Goal: Book appointment/travel/reservation

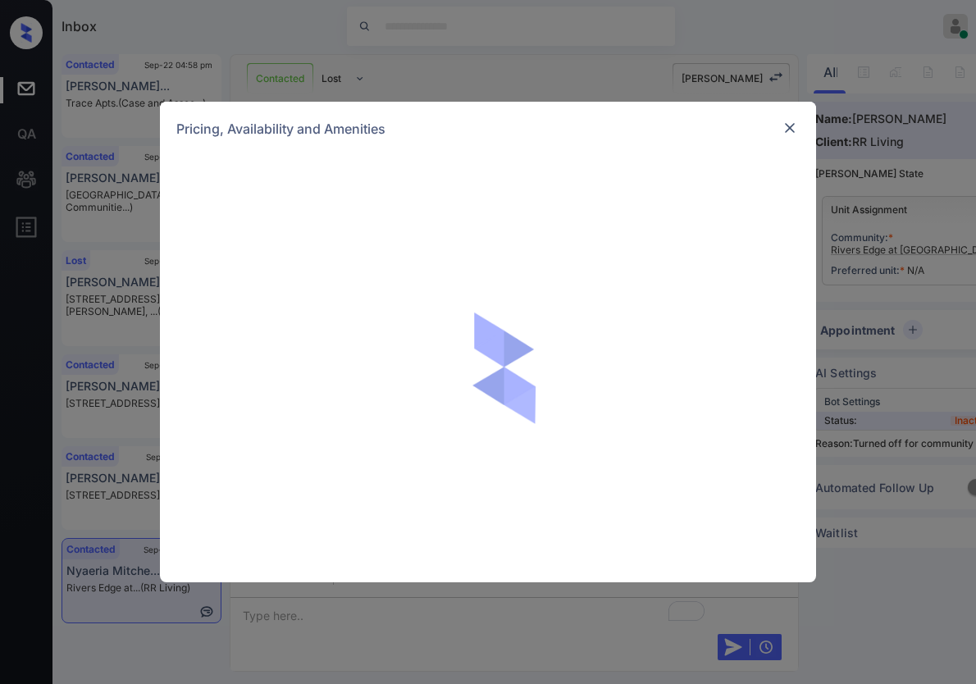
scroll to position [841, 0]
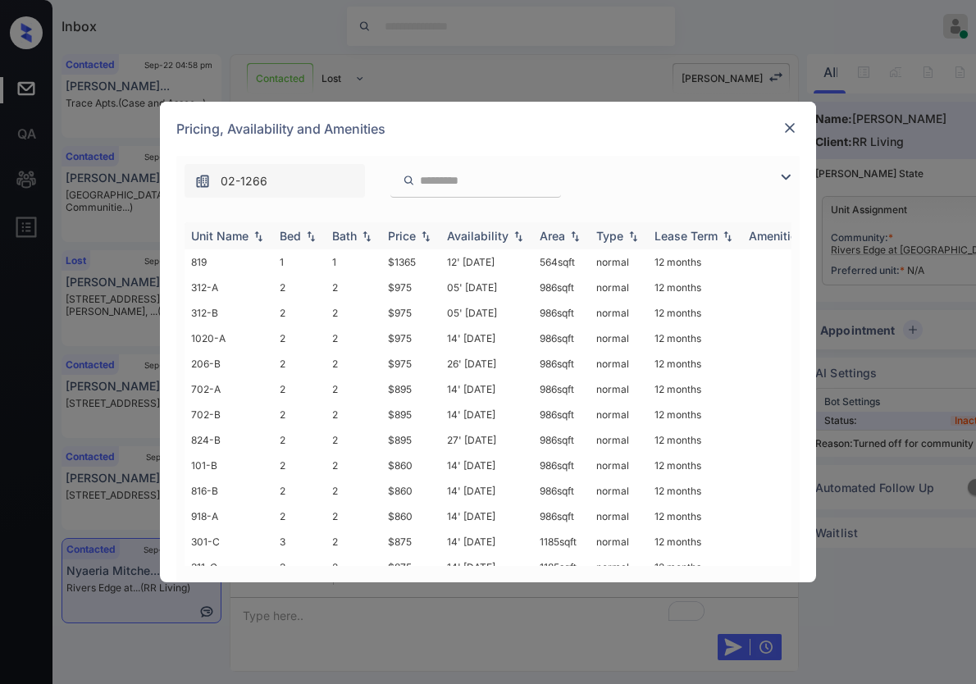
click at [426, 235] on img at bounding box center [425, 235] width 16 height 11
click at [426, 235] on img at bounding box center [425, 236] width 16 height 12
click at [426, 235] on img at bounding box center [425, 235] width 16 height 11
click at [426, 235] on img at bounding box center [425, 236] width 16 height 12
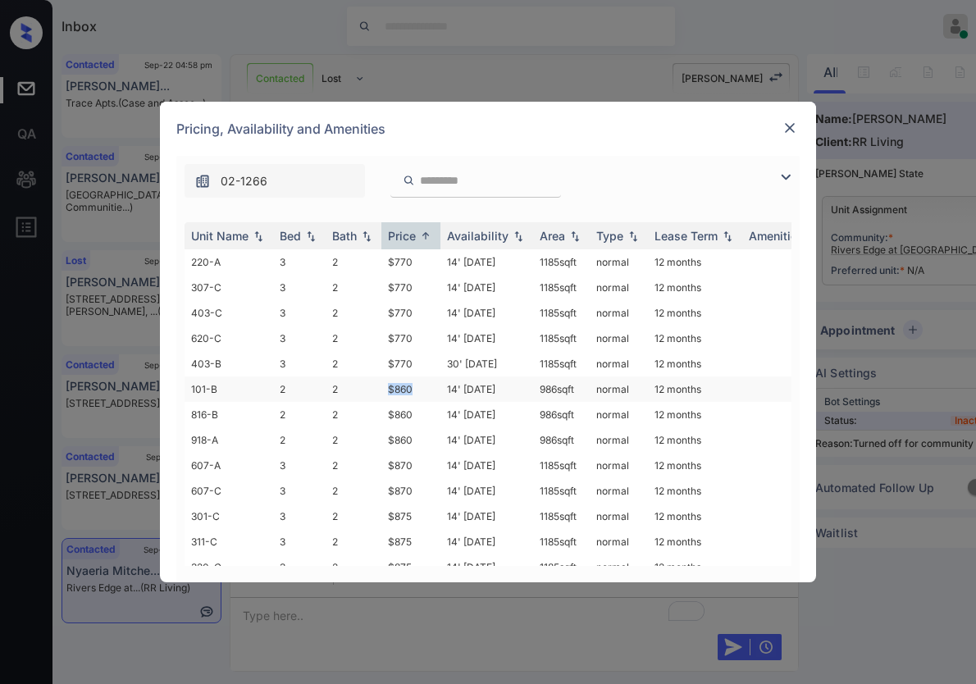
drag, startPoint x: 412, startPoint y: 391, endPoint x: 378, endPoint y: 386, distance: 34.0
click at [378, 386] on tr "101-B 2 2 $860 14' Aug 25 986 sqft normal 12 months" at bounding box center [613, 388] width 857 height 25
copy tr "$860"
click at [402, 388] on td "$860" at bounding box center [410, 388] width 59 height 25
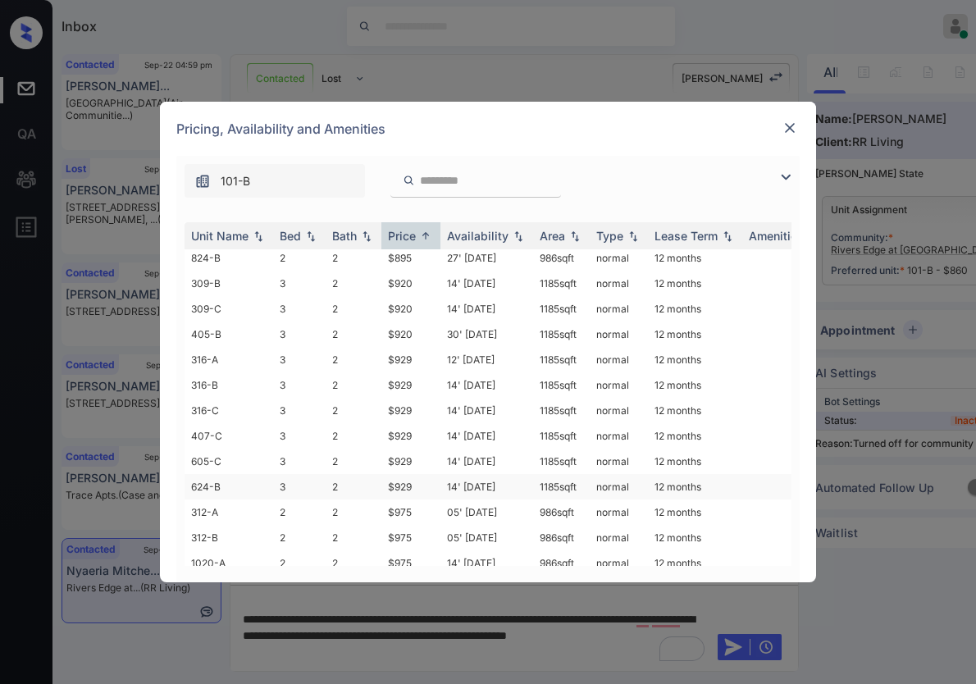
scroll to position [564, 0]
click at [796, 129] on img at bounding box center [790, 128] width 16 height 16
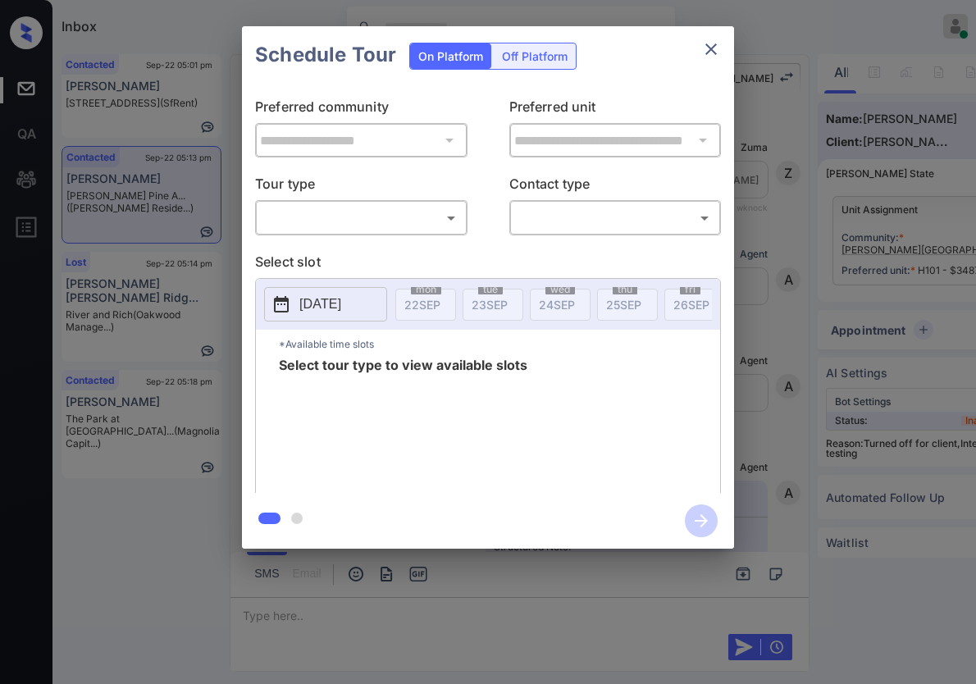
scroll to position [10218, 0]
click at [385, 231] on div "​ ​" at bounding box center [361, 217] width 212 height 35
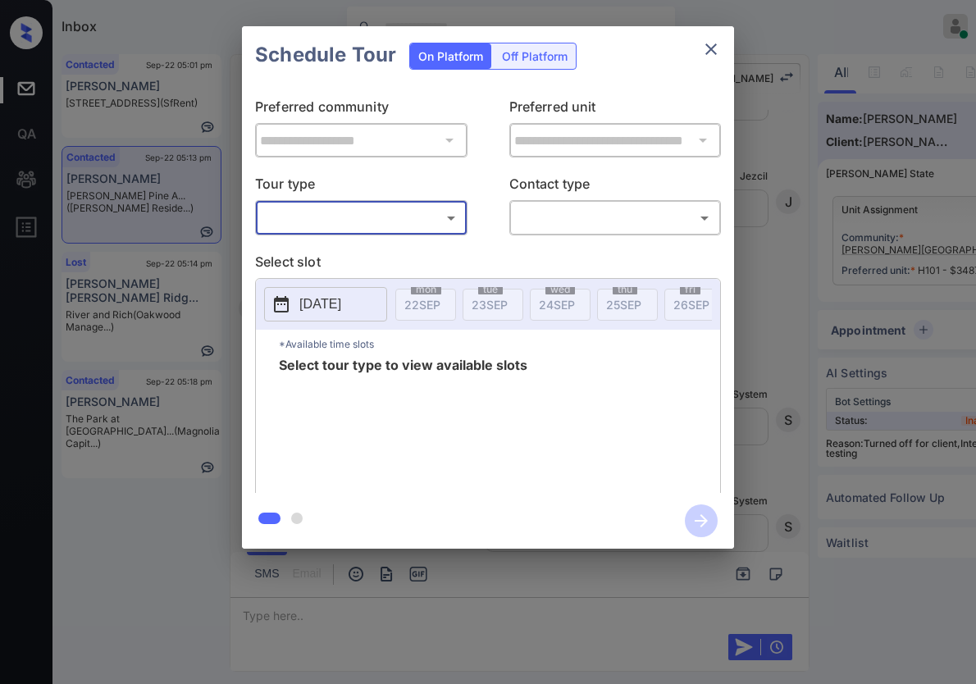
click at [391, 214] on body "Inbox Caroline Dacanay Online Set yourself offline Set yourself on break Profil…" at bounding box center [488, 342] width 976 height 684
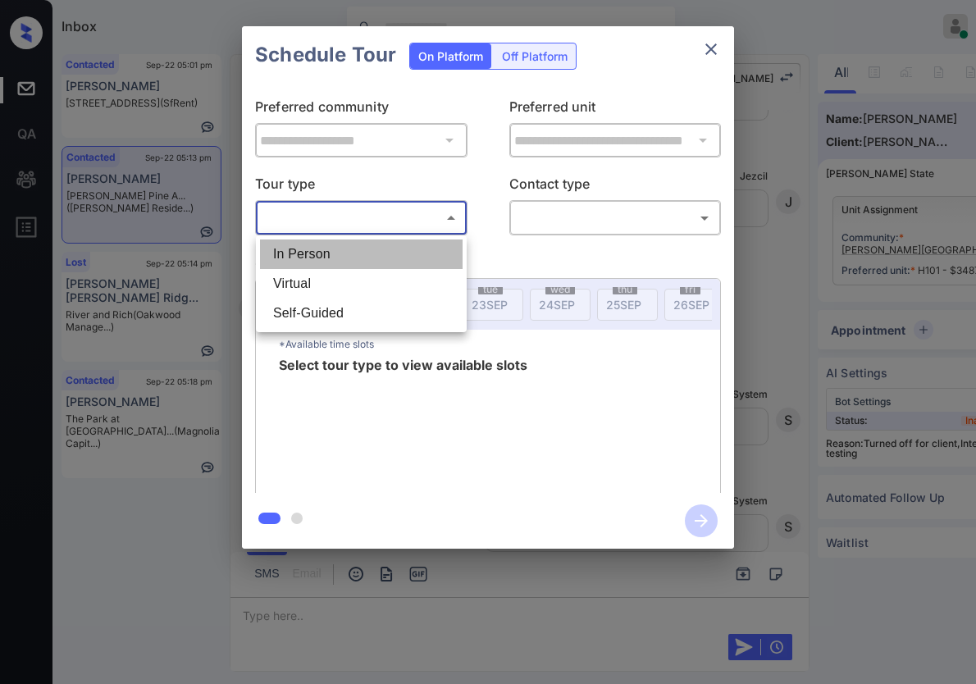
click at [400, 252] on li "In Person" at bounding box center [361, 254] width 203 height 30
type input "********"
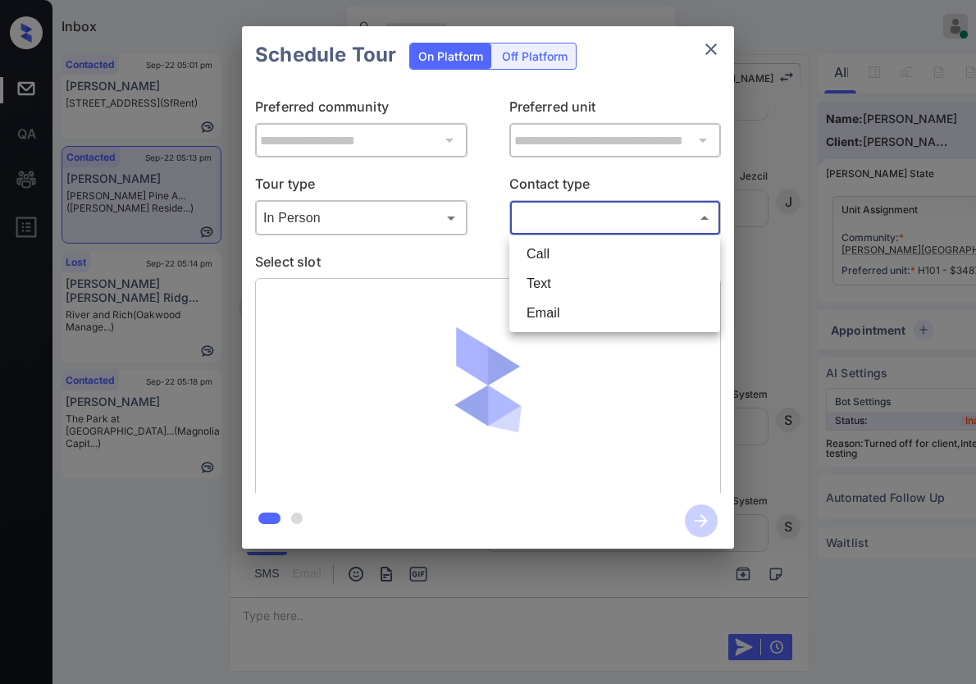
click at [574, 218] on body "Inbox Caroline Dacanay Online Set yourself offline Set yourself on break Profil…" at bounding box center [488, 342] width 976 height 684
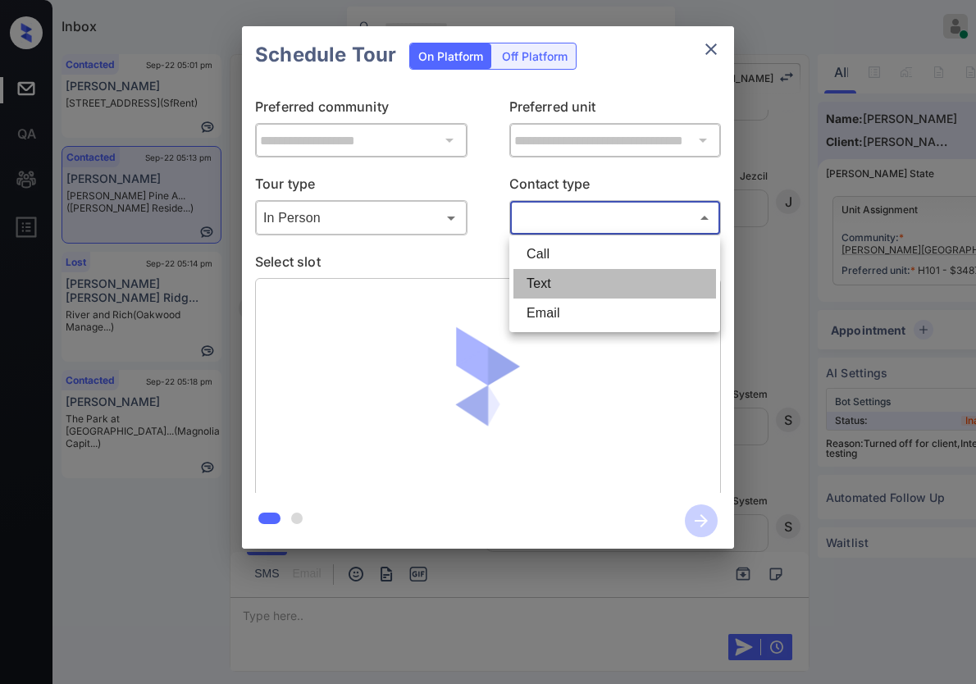
click at [570, 287] on li "Text" at bounding box center [614, 284] width 203 height 30
type input "****"
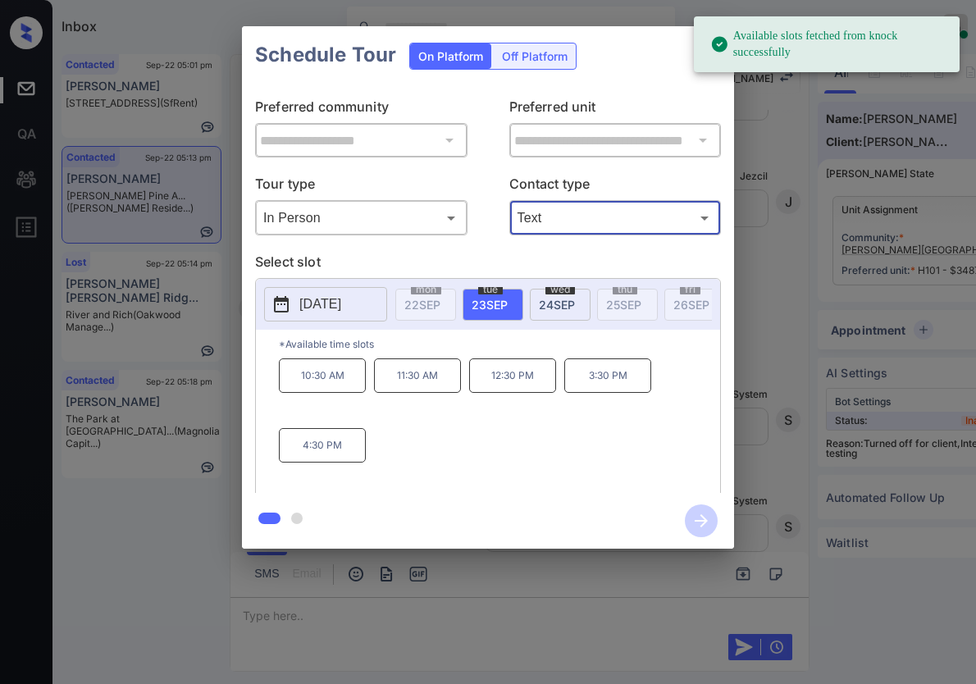
click at [341, 312] on p "2025-09-23" at bounding box center [320, 304] width 42 height 20
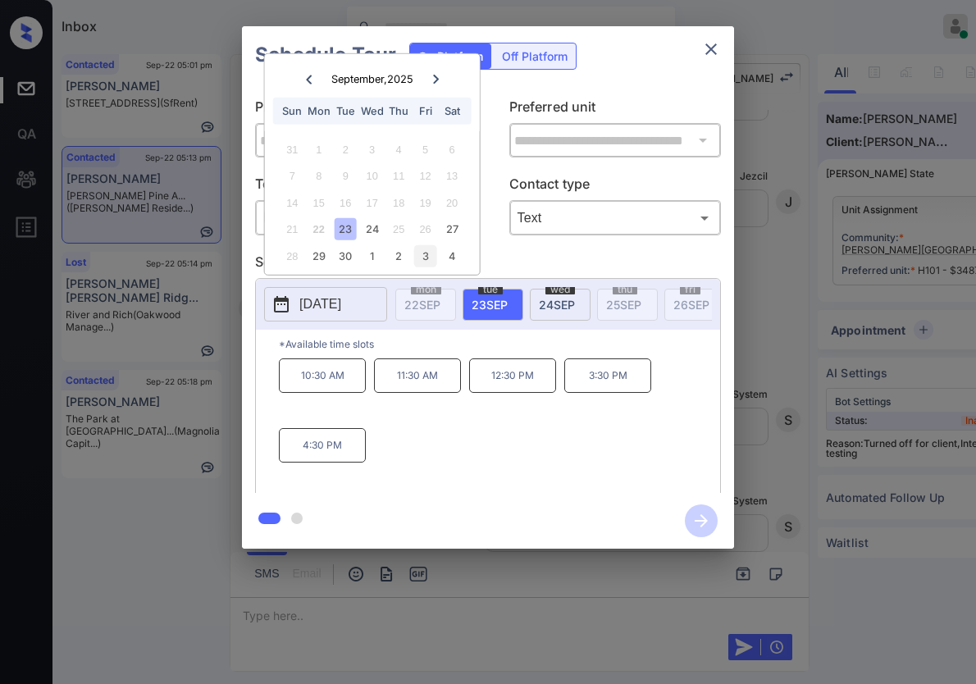
click at [425, 256] on div "3" at bounding box center [425, 256] width 22 height 22
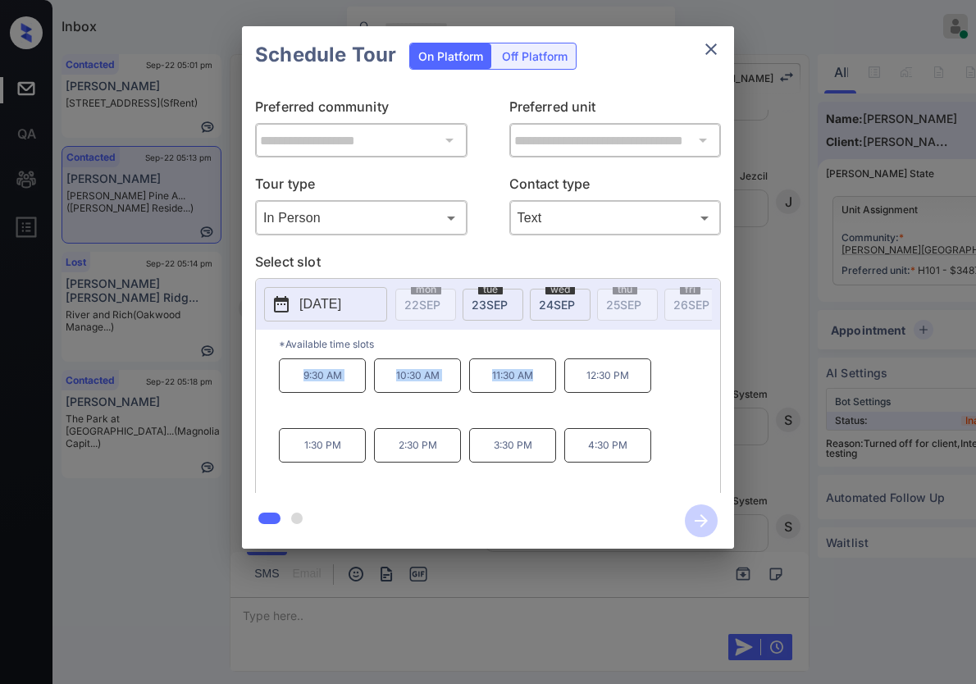
drag, startPoint x: 299, startPoint y: 382, endPoint x: 594, endPoint y: 342, distance: 297.2
click at [544, 378] on div "9:30 AM 10:30 AM 11:30 AM 12:30 PM 1:30 PM 2:30 PM 3:30 PM 4:30 PM" at bounding box center [499, 423] width 441 height 131
copy div "9:30 AM 10:30 AM 11:30 AM"
click at [863, 346] on div "**********" at bounding box center [488, 287] width 976 height 575
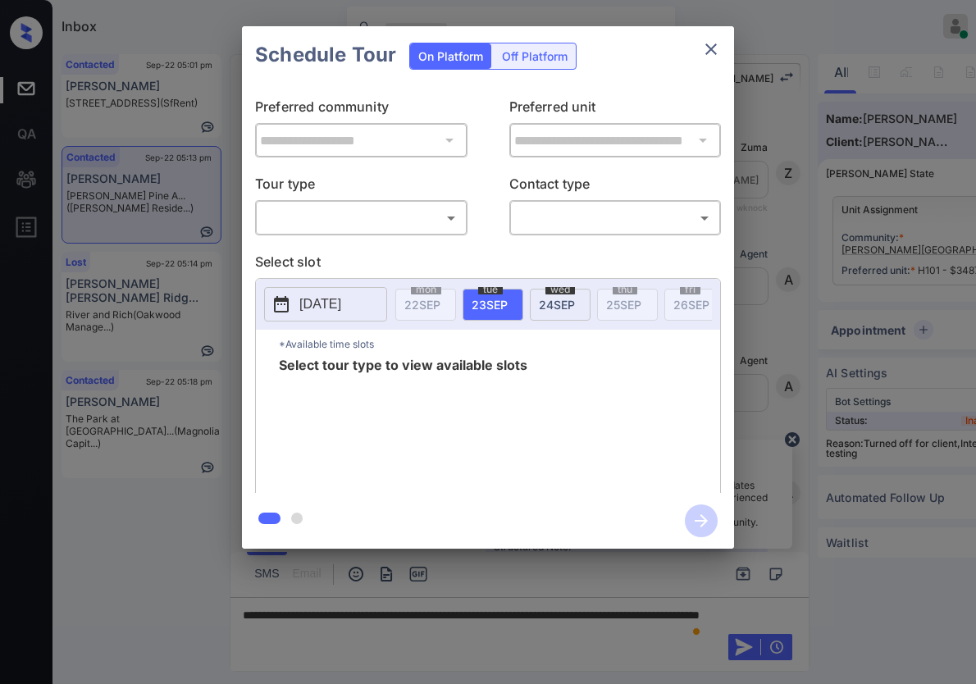
click at [365, 226] on body "Inbox Caroline Dacanay Online Set yourself offline Set yourself on break Profil…" at bounding box center [488, 342] width 976 height 684
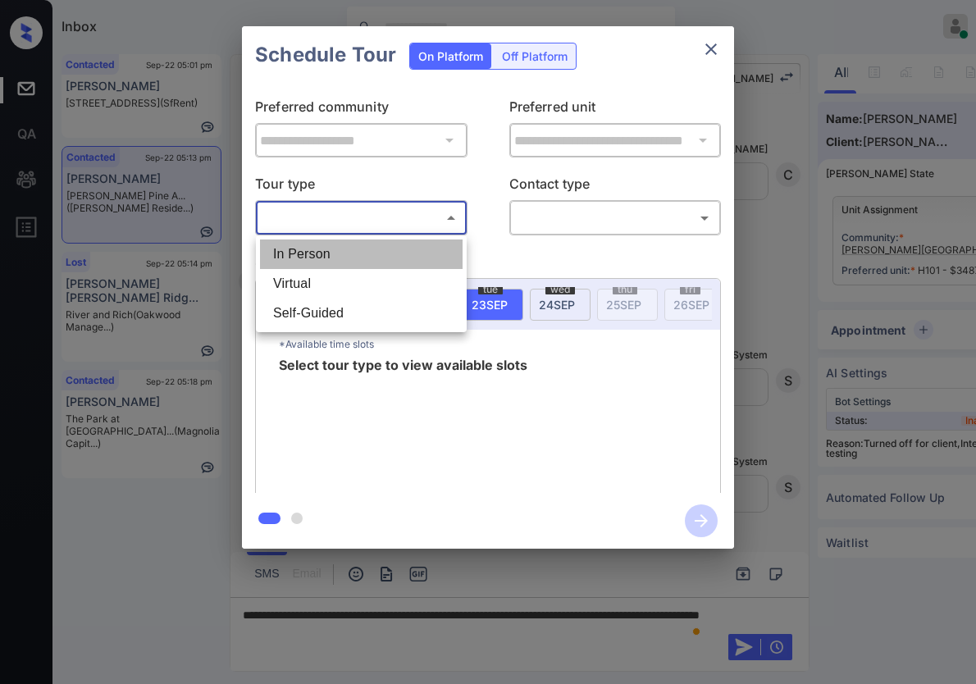
click at [390, 262] on li "In Person" at bounding box center [361, 254] width 203 height 30
type input "********"
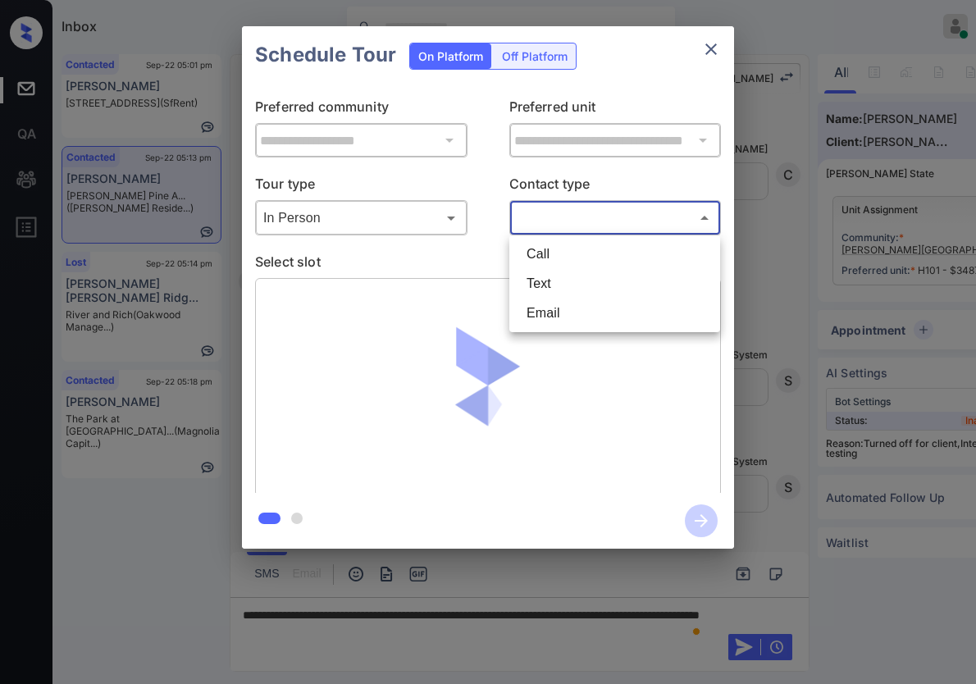
click at [531, 211] on body "Inbox Caroline Dacanay Online Set yourself offline Set yourself on break Profil…" at bounding box center [488, 342] width 976 height 684
click at [554, 287] on li "Text" at bounding box center [614, 284] width 203 height 30
type input "****"
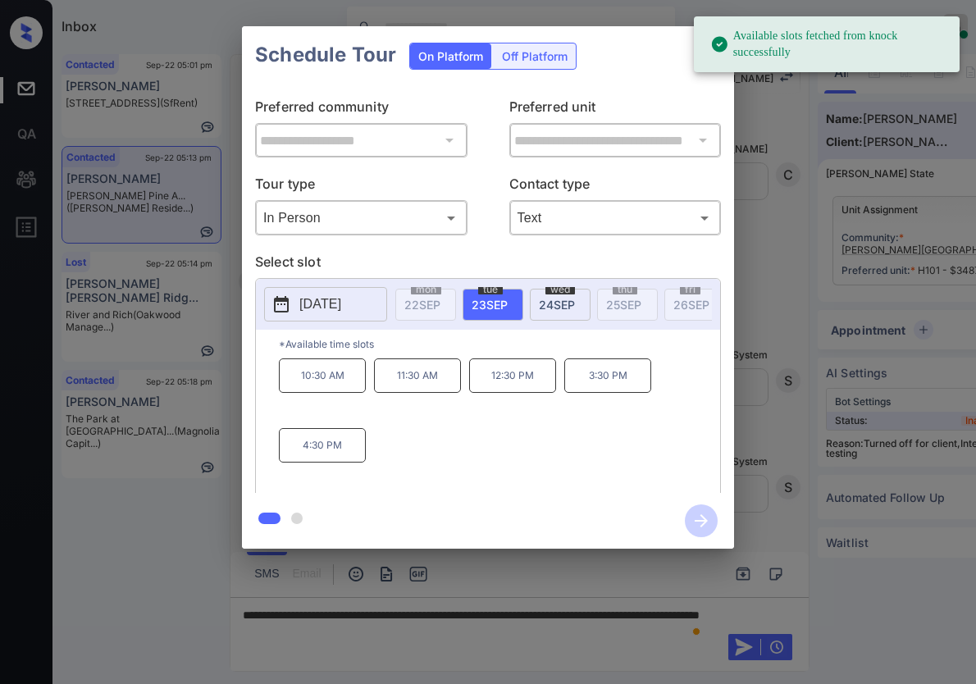
click at [320, 304] on p "2025-09-23" at bounding box center [320, 304] width 42 height 20
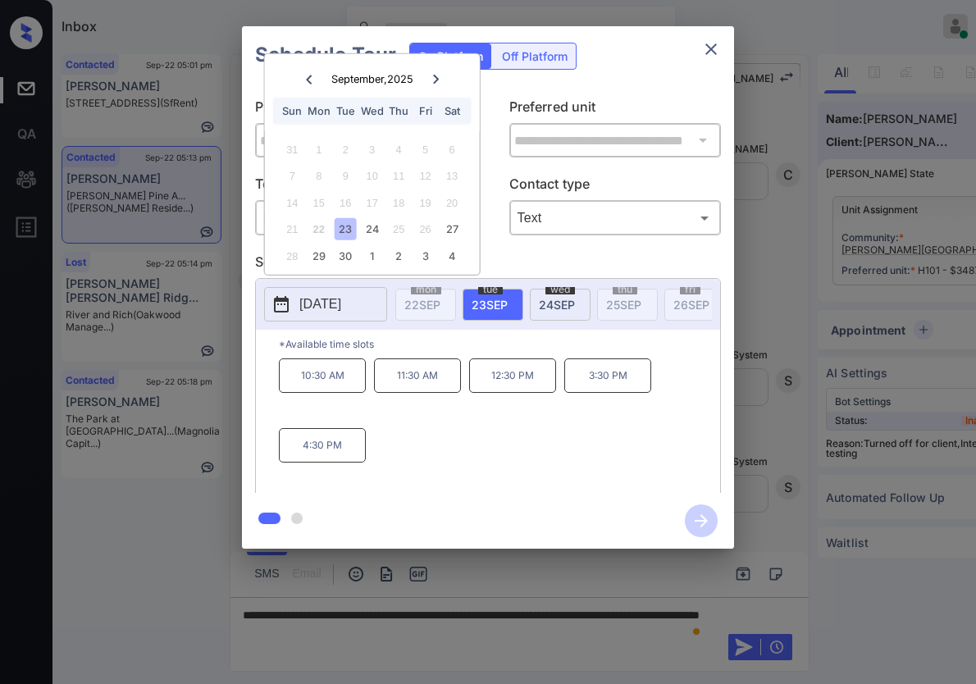
click at [477, 649] on div at bounding box center [488, 342] width 976 height 684
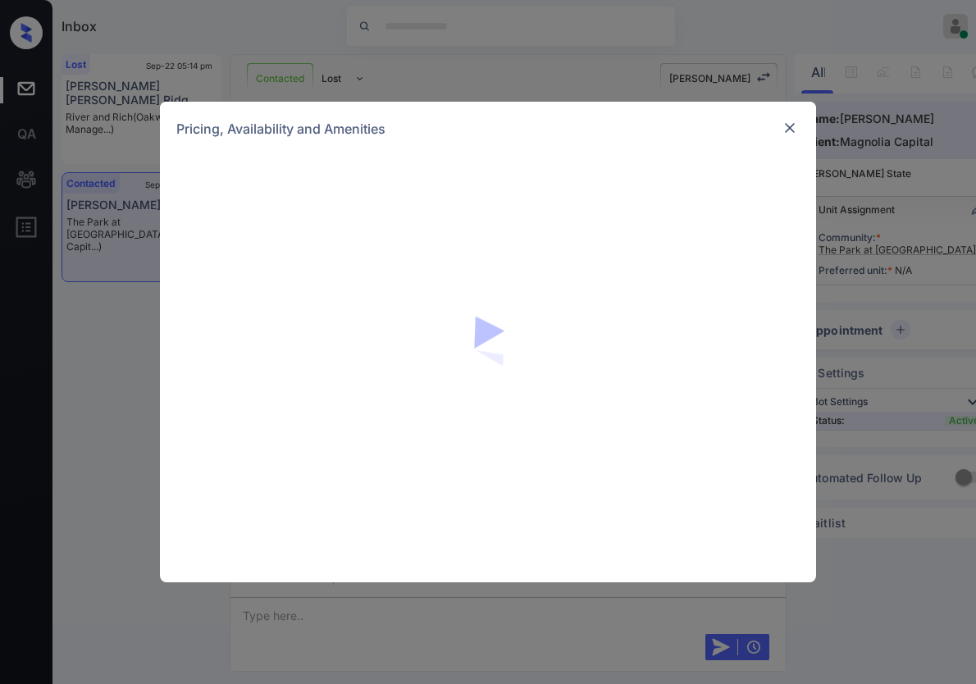
scroll to position [1089, 0]
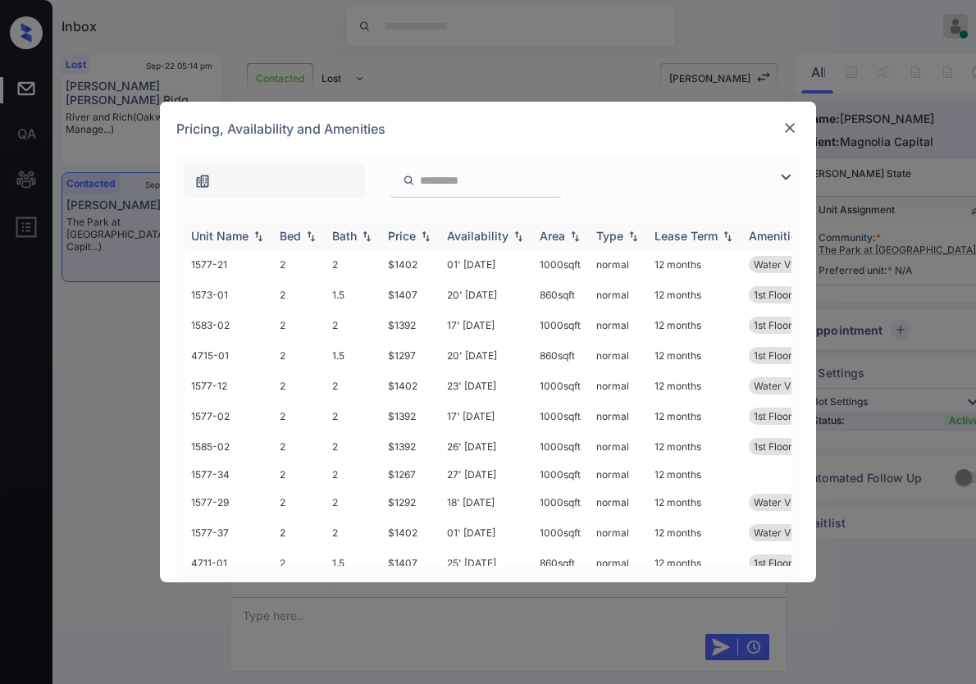
click at [428, 233] on img at bounding box center [425, 235] width 16 height 11
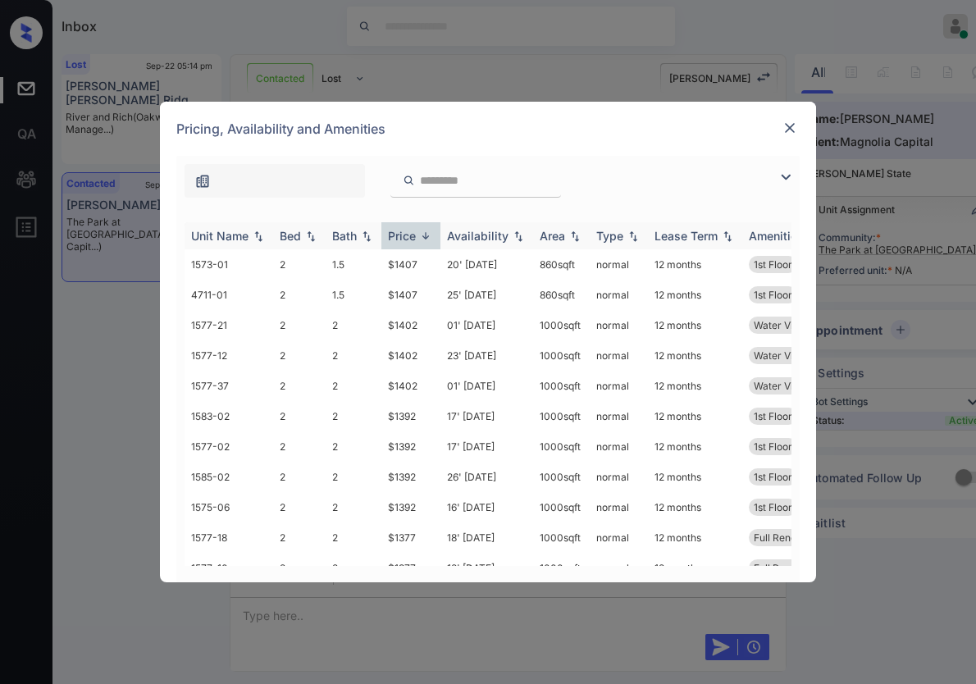
click at [428, 233] on img at bounding box center [425, 236] width 16 height 12
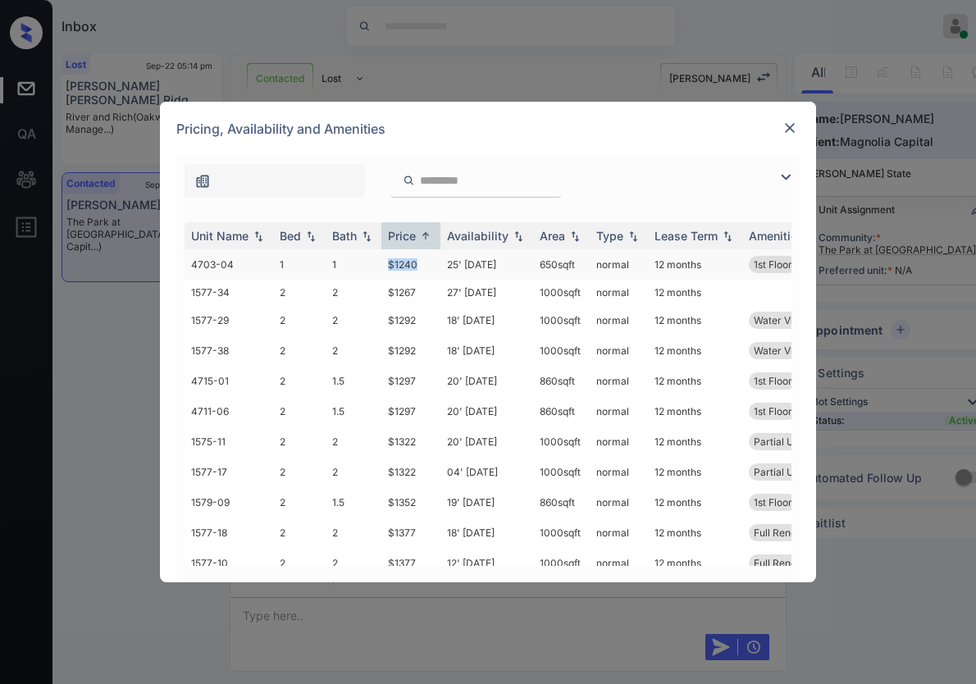
drag, startPoint x: 428, startPoint y: 263, endPoint x: 368, endPoint y: 262, distance: 59.9
click at [368, 262] on tr "4703-04 1 1 $1240 25' [DATE] 650 sqft normal 12 months 1st Floor Full Renovatio…" at bounding box center [613, 264] width 857 height 30
copy tr "$1240"
drag, startPoint x: 428, startPoint y: 290, endPoint x: 385, endPoint y: 292, distance: 43.5
click at [385, 292] on td "$1267" at bounding box center [410, 292] width 59 height 25
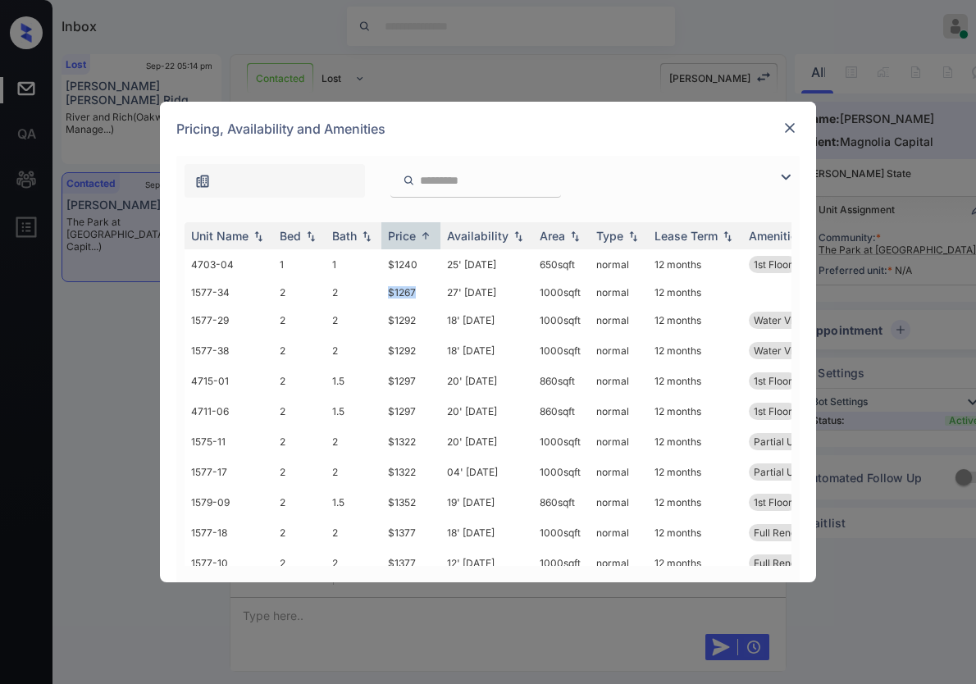
copy td "$1267"
drag, startPoint x: 513, startPoint y: 294, endPoint x: 447, endPoint y: 297, distance: 66.5
click at [447, 297] on td "27' Sep 25" at bounding box center [486, 292] width 93 height 25
copy td "27' Sep 25"
click at [786, 124] on img at bounding box center [790, 128] width 16 height 16
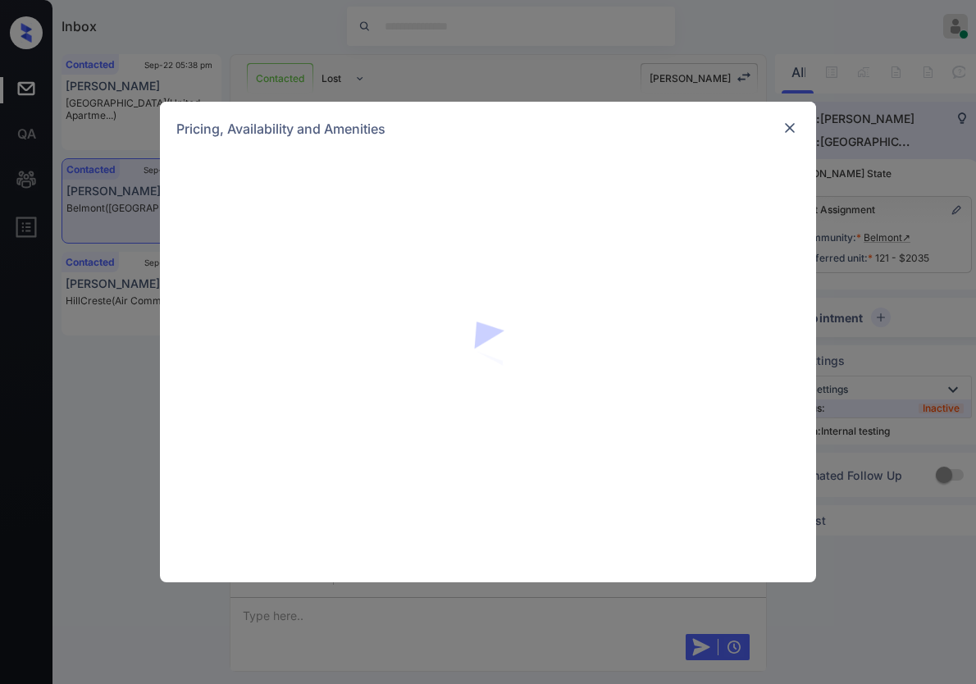
scroll to position [2808, 0]
click at [862, 196] on div "Pricing, Availability and Amenities" at bounding box center [488, 342] width 976 height 684
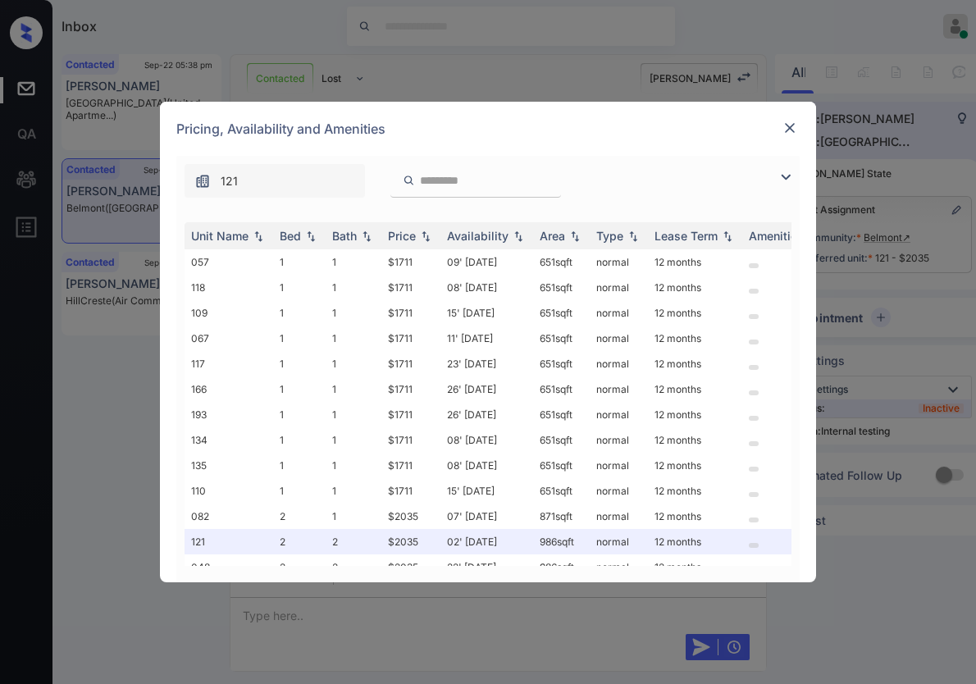
click at [778, 130] on div "Pricing, Availability and Amenities" at bounding box center [488, 129] width 656 height 54
click at [784, 129] on img at bounding box center [790, 128] width 16 height 16
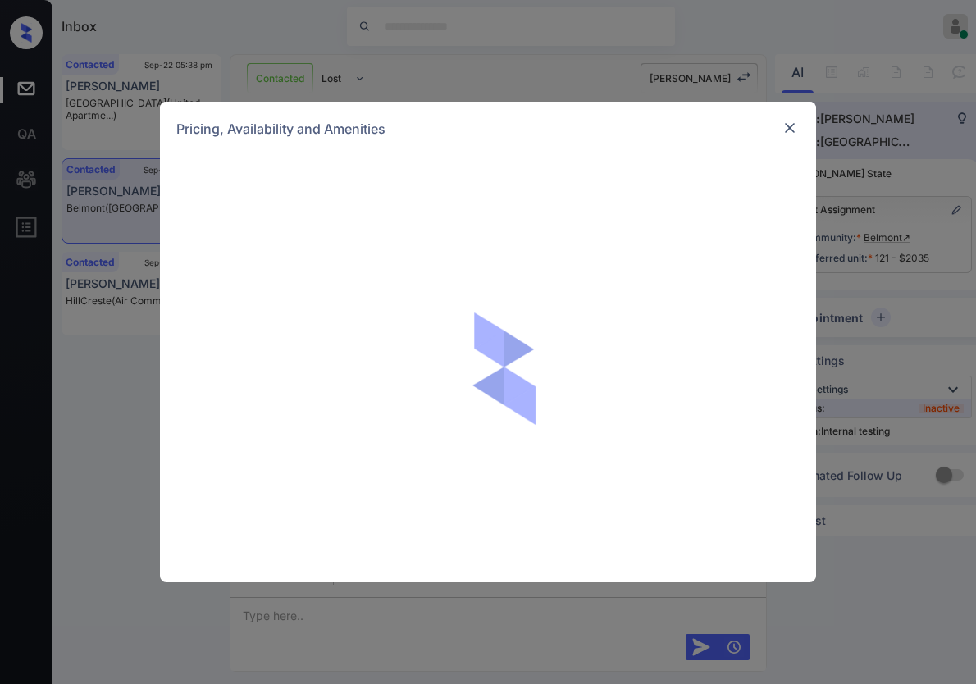
scroll to position [2808, 0]
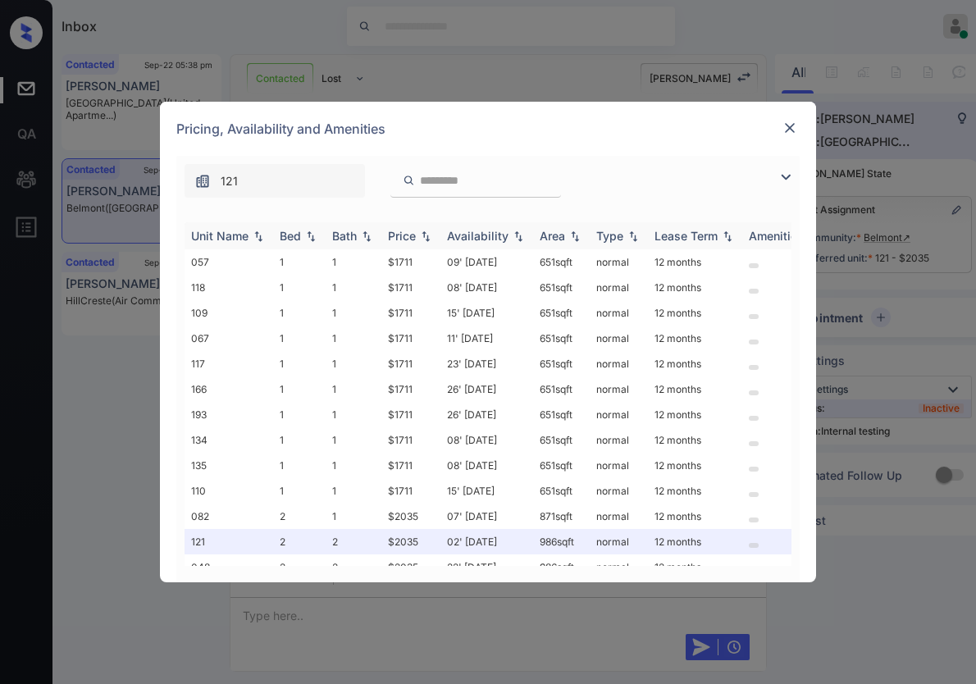
click at [422, 231] on img at bounding box center [425, 235] width 16 height 11
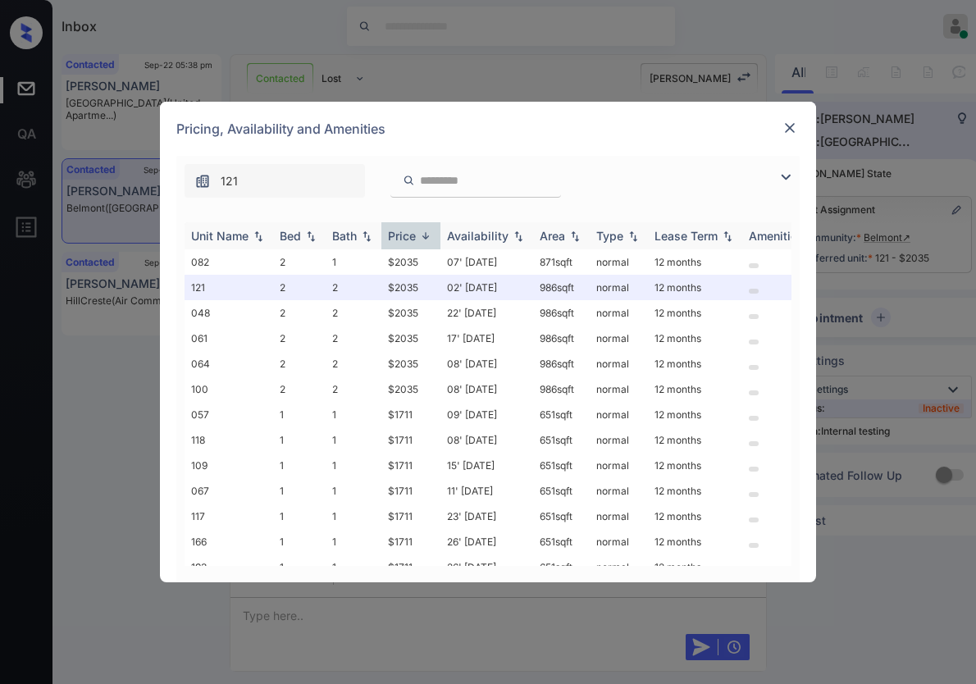
click at [422, 231] on img at bounding box center [425, 236] width 16 height 12
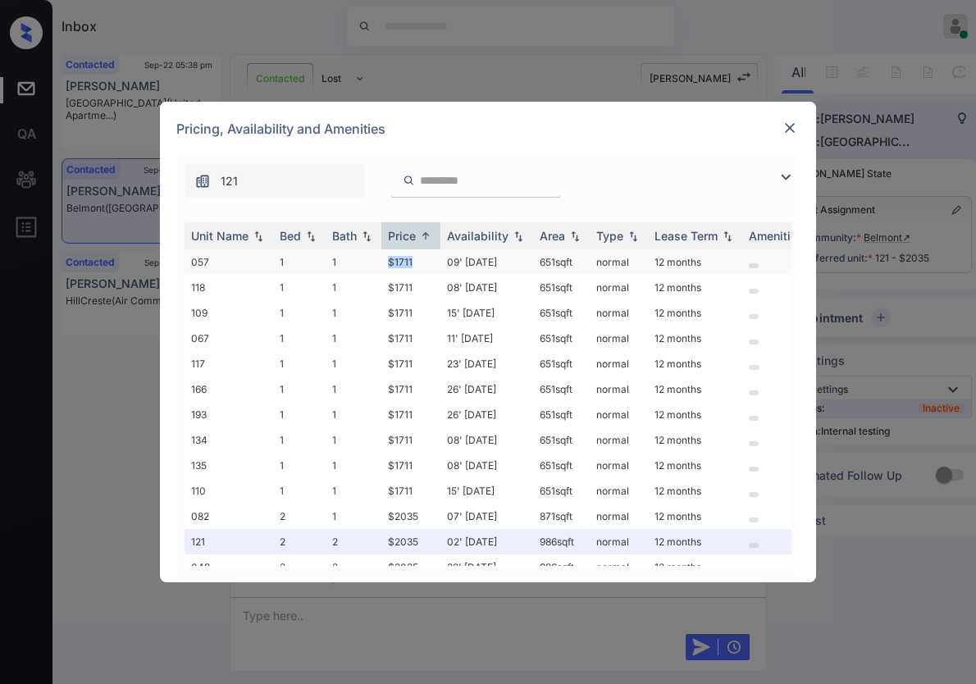
drag, startPoint x: 424, startPoint y: 262, endPoint x: 356, endPoint y: 258, distance: 68.2
click at [356, 258] on tr "057 1 1 $1711 09' Jun 25 651 sqft normal 12 months" at bounding box center [613, 261] width 857 height 25
copy tr "$1711"
click at [418, 264] on td "$1711" at bounding box center [410, 261] width 59 height 25
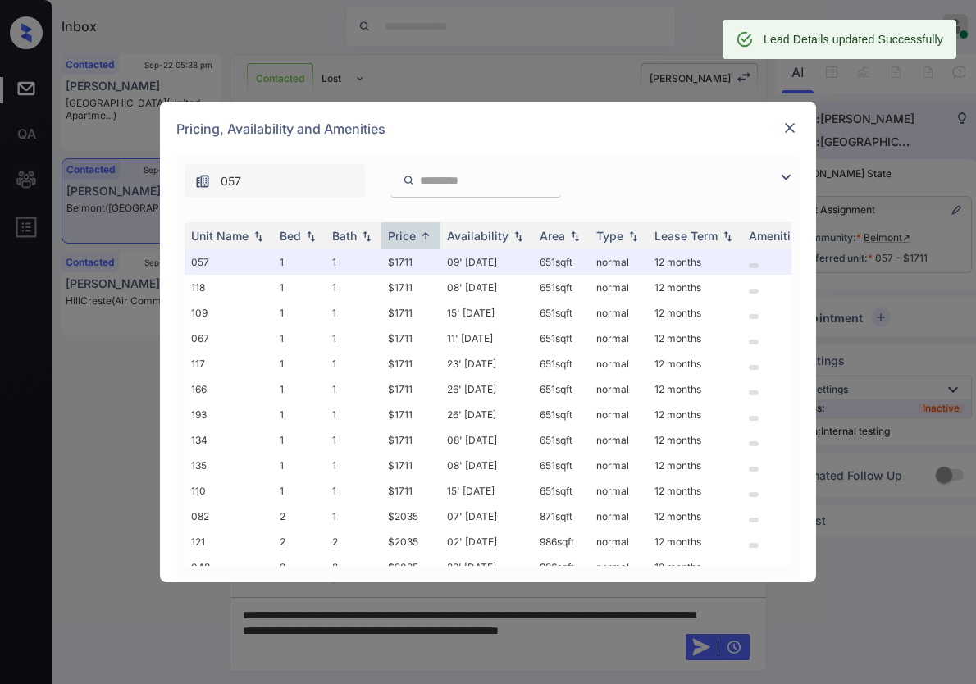
click at [785, 125] on img at bounding box center [790, 128] width 16 height 16
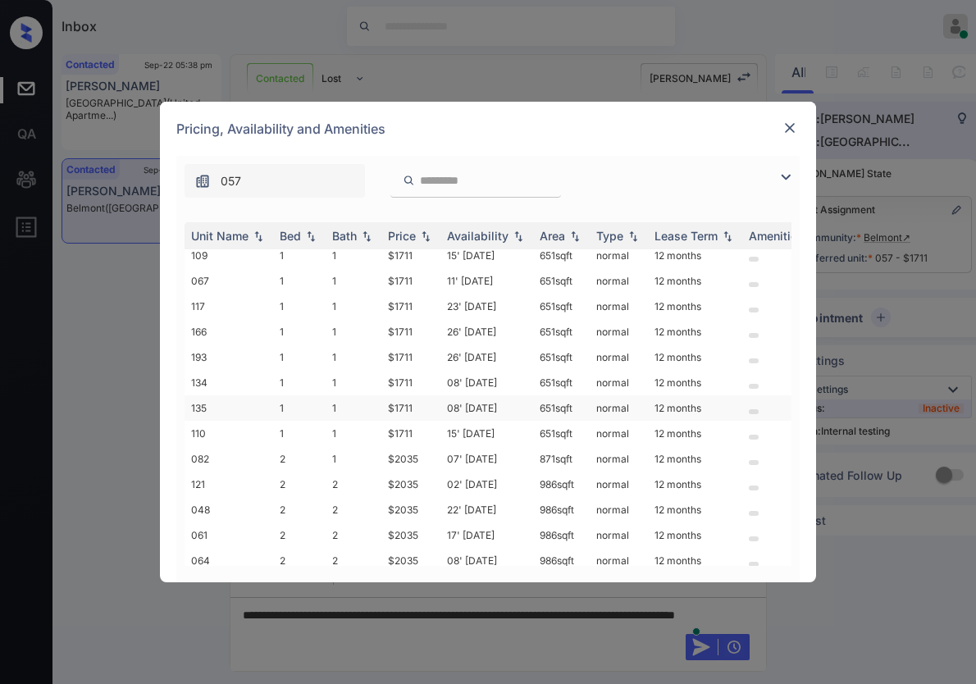
scroll to position [101, 0]
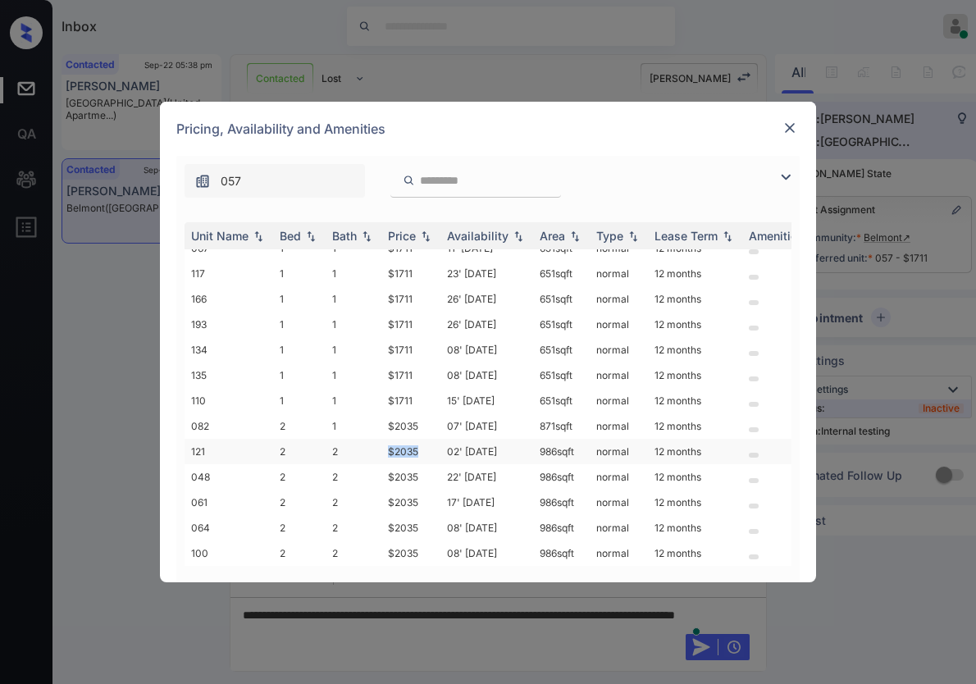
drag, startPoint x: 418, startPoint y: 436, endPoint x: 408, endPoint y: 435, distance: 10.8
click at [381, 439] on td "$2035" at bounding box center [410, 451] width 59 height 25
copy td "$2035"
click at [463, 439] on td "02' [DATE]" at bounding box center [486, 451] width 93 height 25
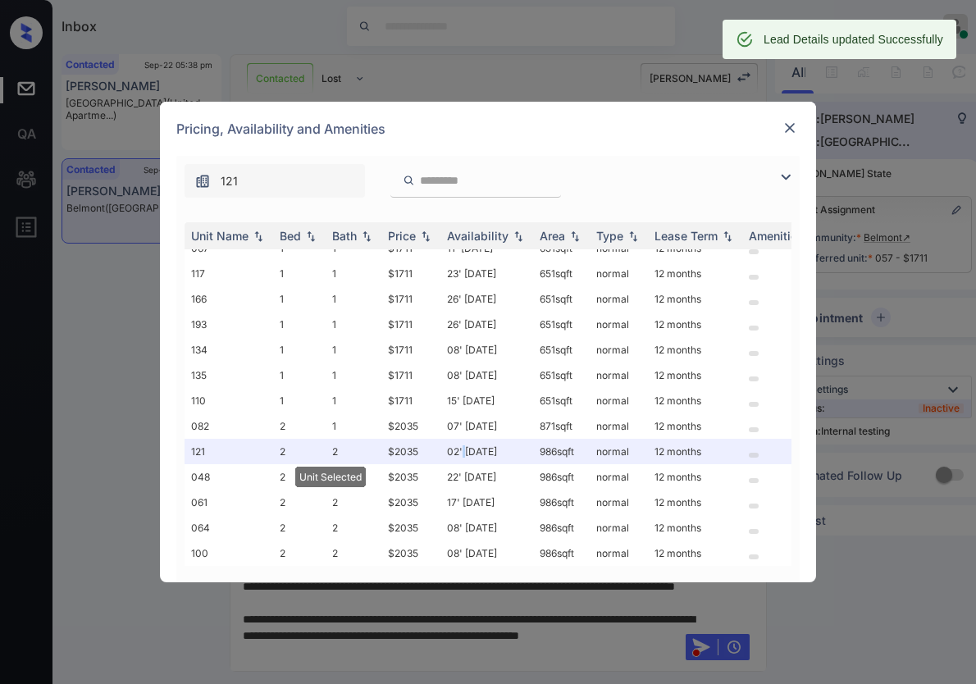
click at [792, 125] on img at bounding box center [790, 128] width 16 height 16
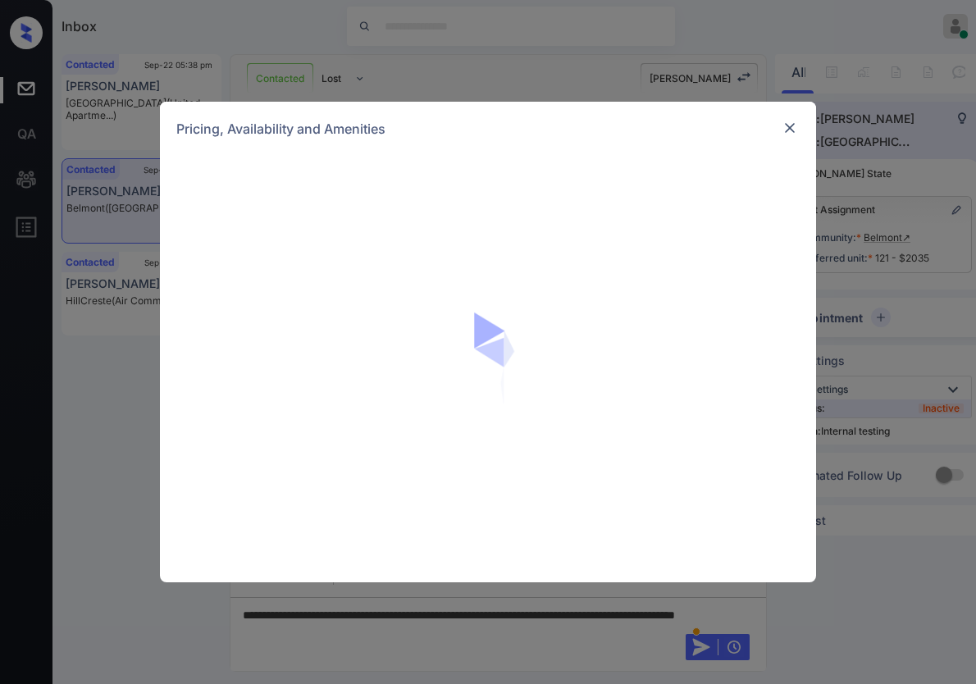
scroll to position [2193, 0]
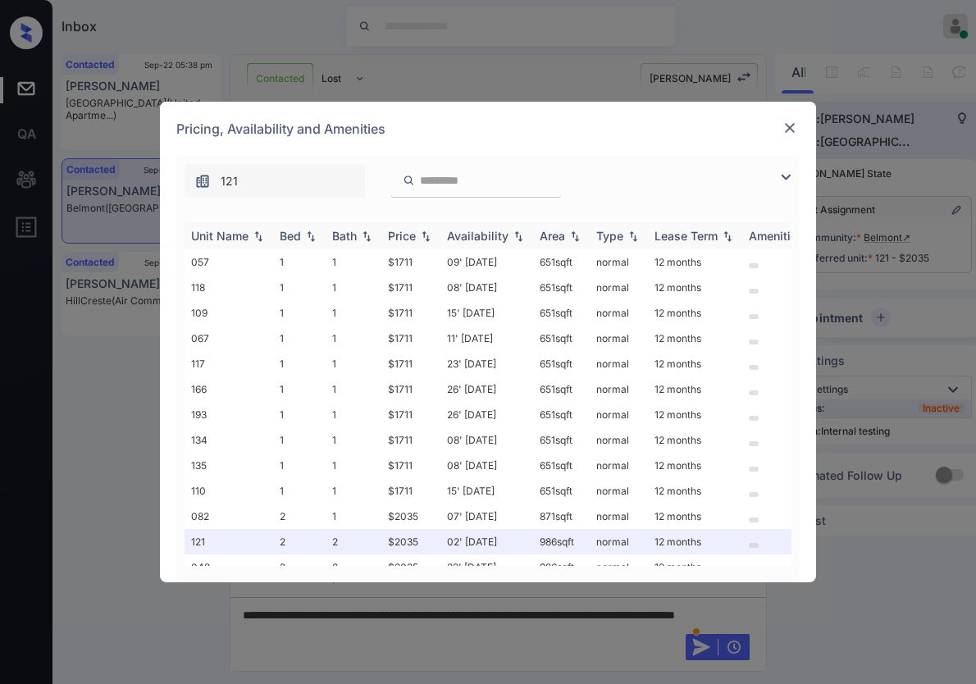
click at [426, 237] on img at bounding box center [425, 235] width 16 height 11
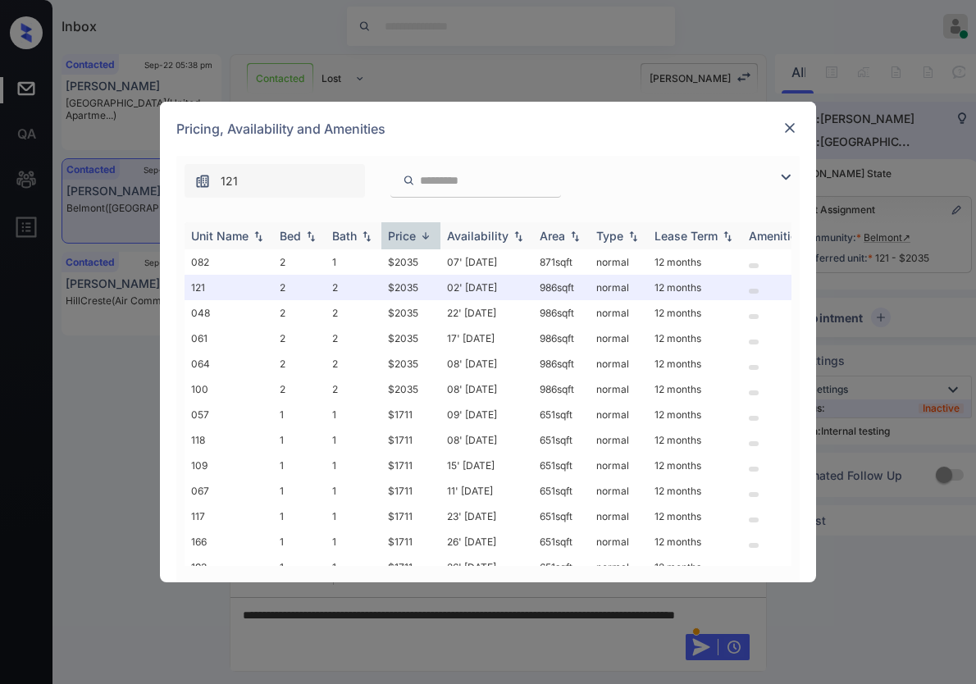
click at [426, 237] on img at bounding box center [425, 236] width 16 height 12
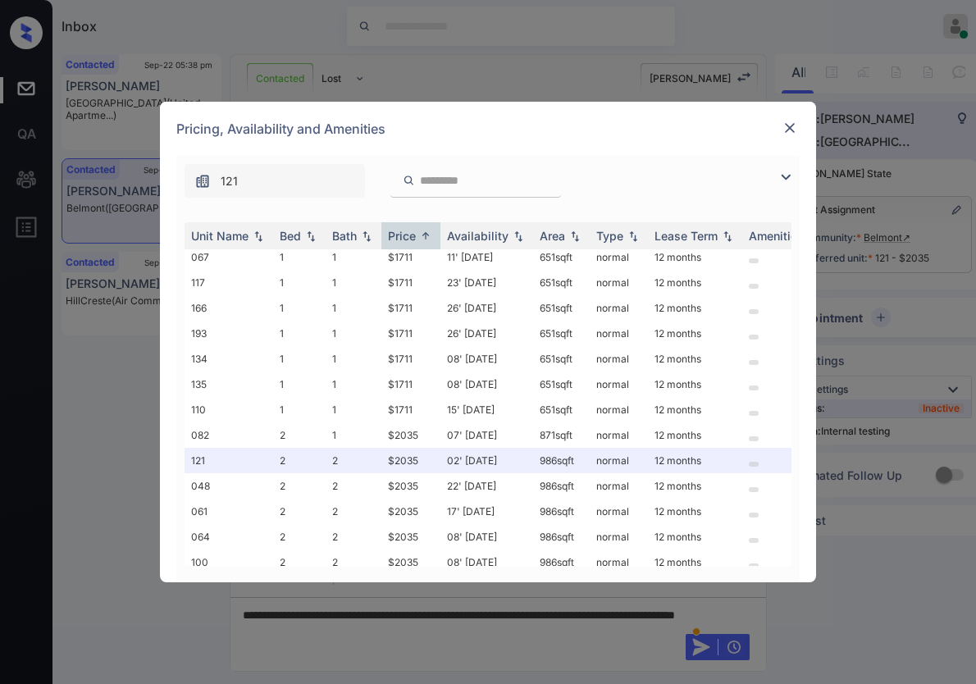
scroll to position [101, 0]
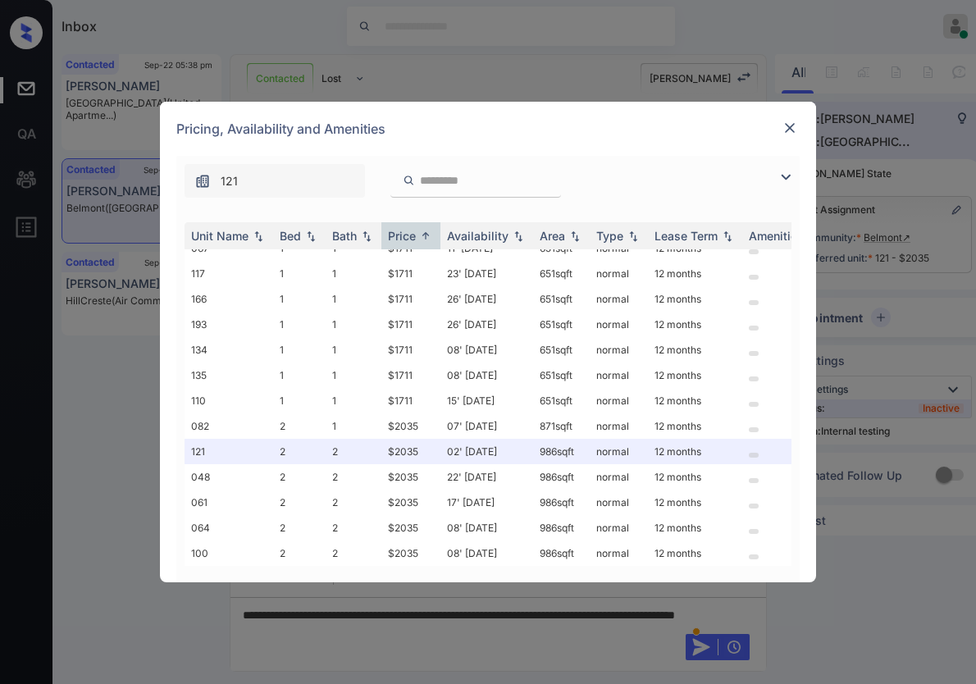
click at [793, 125] on img at bounding box center [790, 128] width 16 height 16
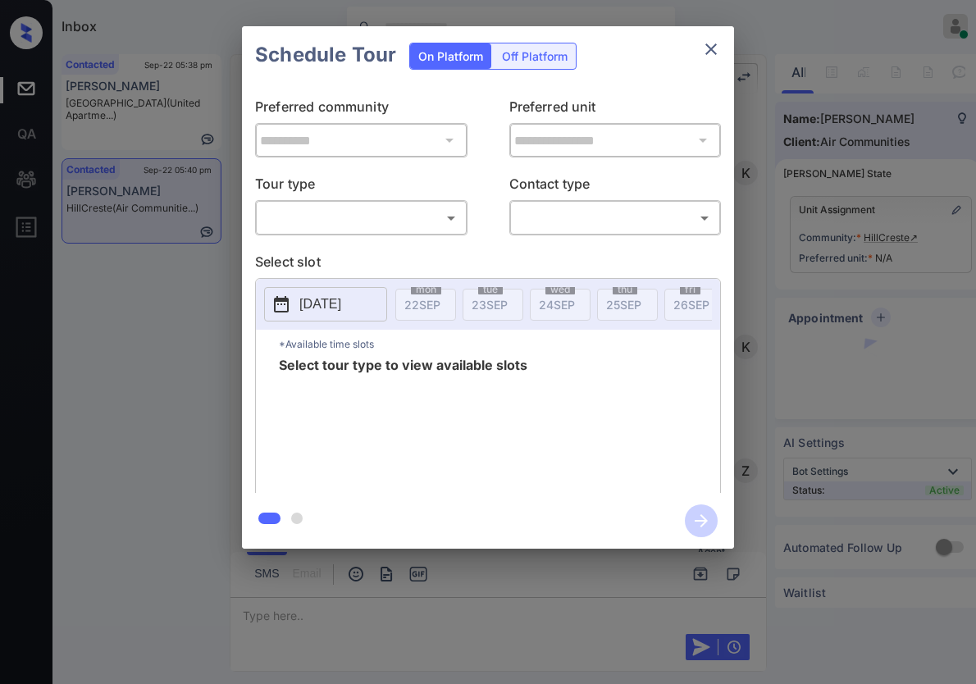
scroll to position [1174, 0]
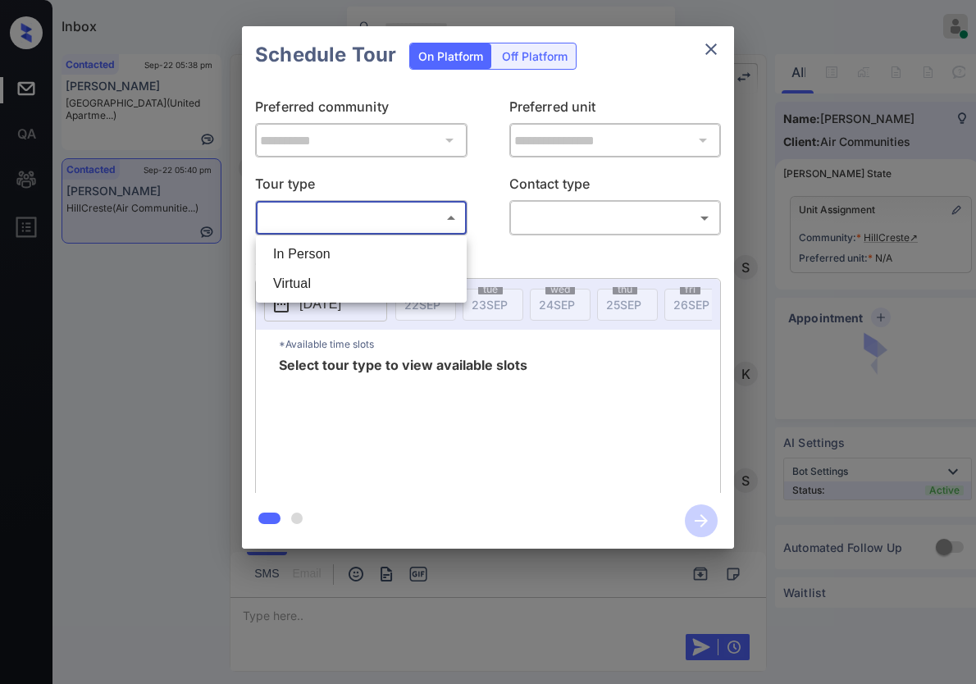
drag, startPoint x: 423, startPoint y: 211, endPoint x: 422, endPoint y: 243, distance: 32.0
click at [423, 211] on body "Inbox [PERSON_NAME] Online Set yourself offline Set yourself on break Profile S…" at bounding box center [488, 342] width 976 height 684
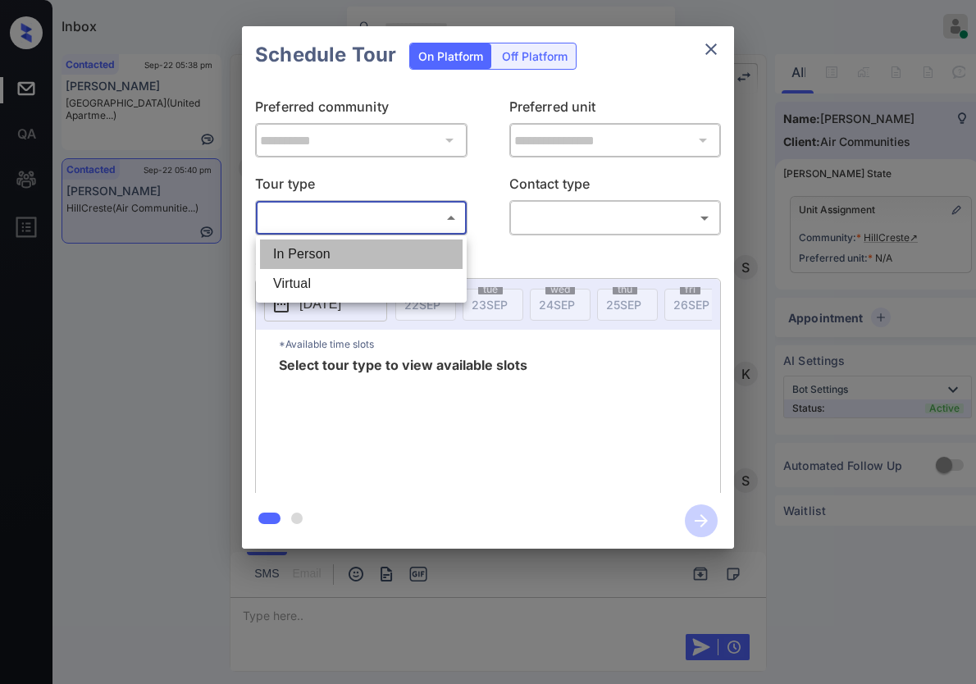
click at [421, 254] on li "In Person" at bounding box center [361, 254] width 203 height 30
type input "********"
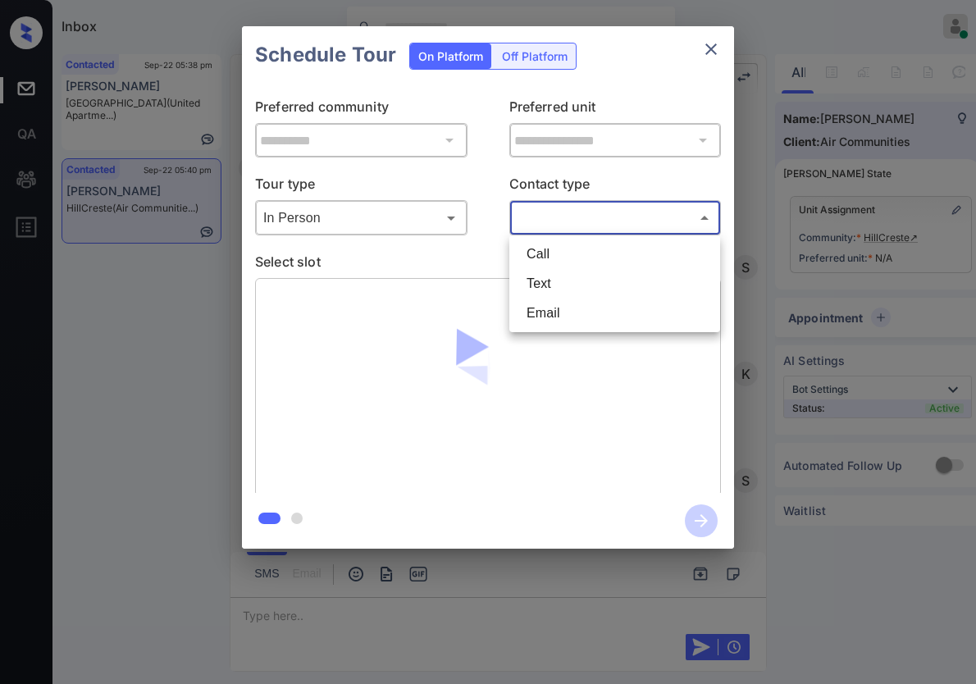
click at [522, 212] on body "Inbox [PERSON_NAME] Online Set yourself offline Set yourself on break Profile S…" at bounding box center [488, 342] width 976 height 684
drag, startPoint x: 534, startPoint y: 311, endPoint x: 534, endPoint y: 289, distance: 22.1
click at [534, 289] on ul "Call Text Email" at bounding box center [614, 283] width 211 height 97
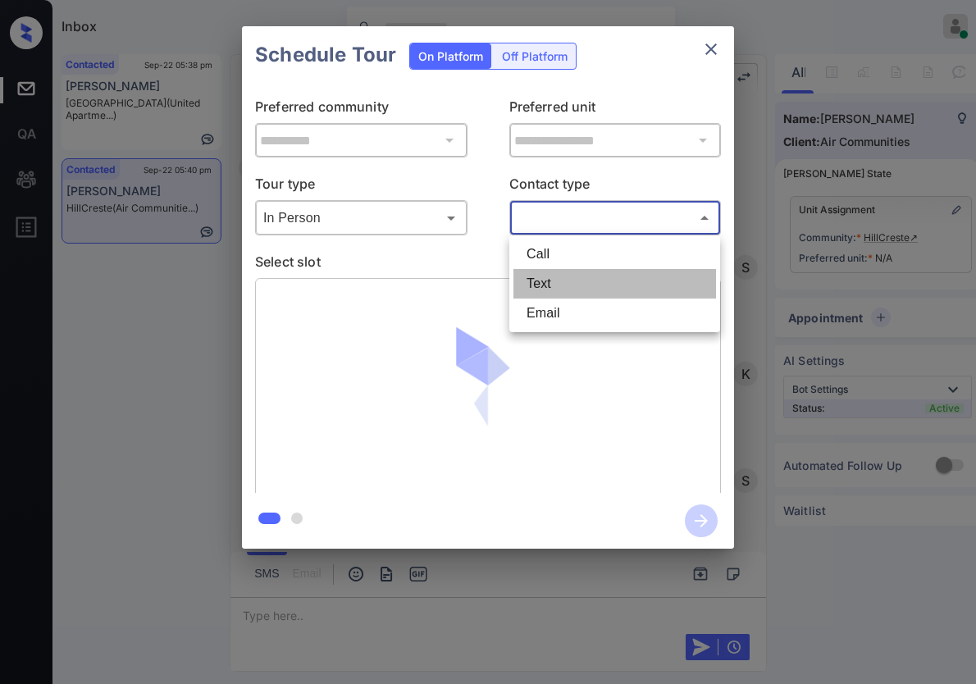
click at [534, 289] on li "Text" at bounding box center [614, 284] width 203 height 30
type input "****"
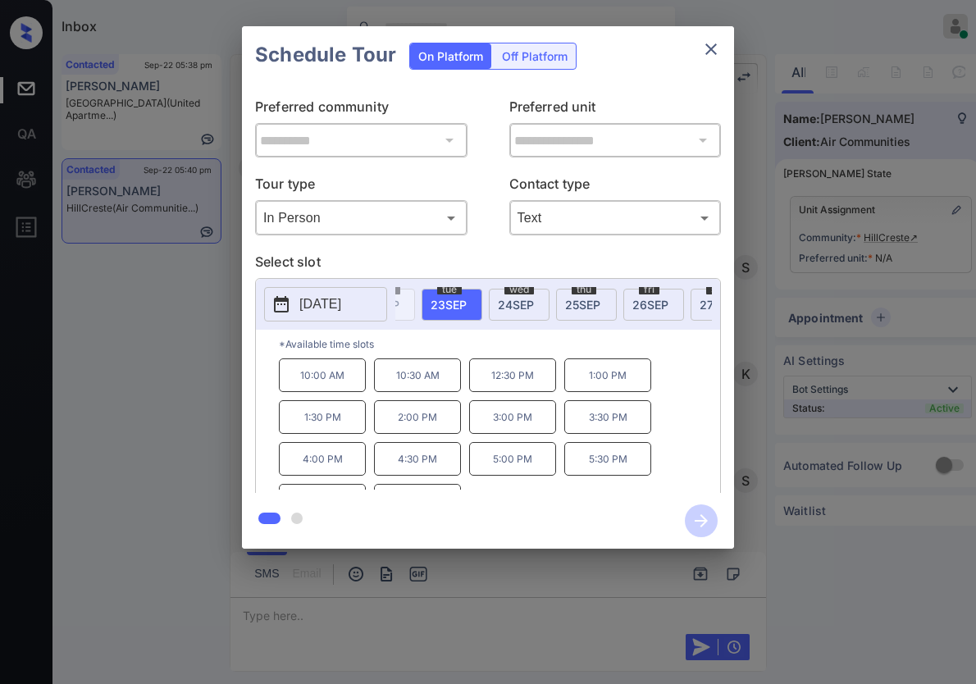
scroll to position [0, 81]
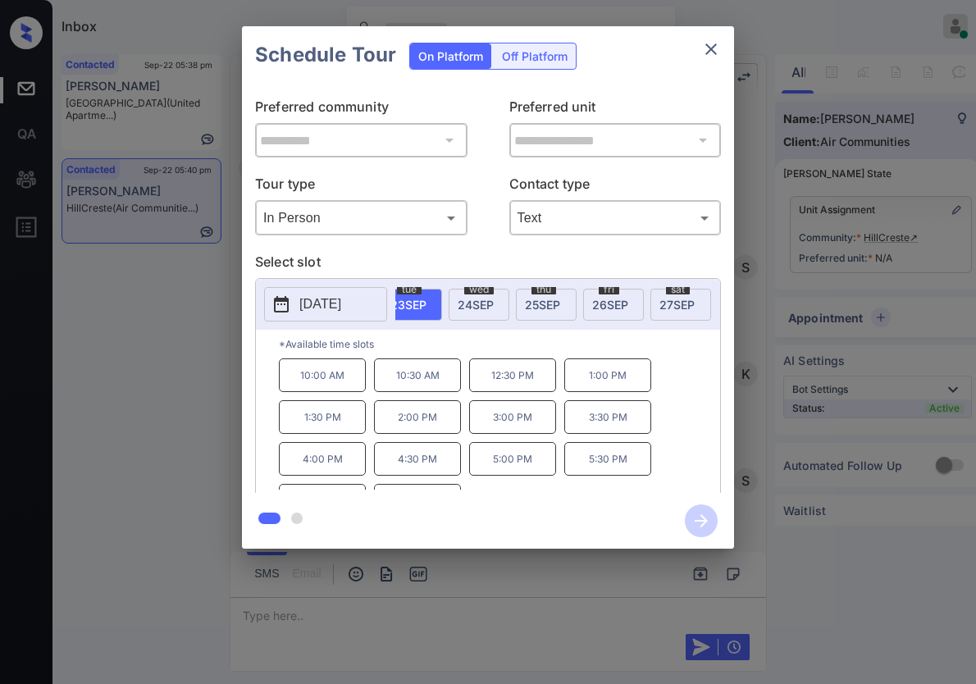
click at [682, 303] on span "[DATE]" at bounding box center [676, 305] width 35 height 14
click at [425, 420] on p "12:30 PM" at bounding box center [417, 417] width 87 height 34
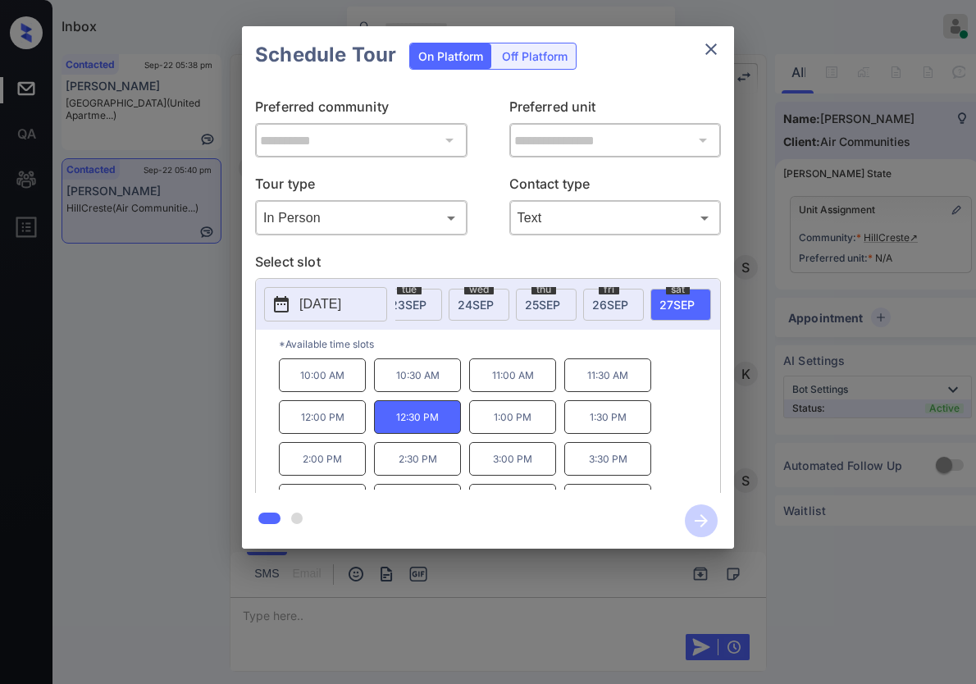
click at [876, 387] on div "**********" at bounding box center [488, 287] width 976 height 575
